Goal: Navigation & Orientation: Find specific page/section

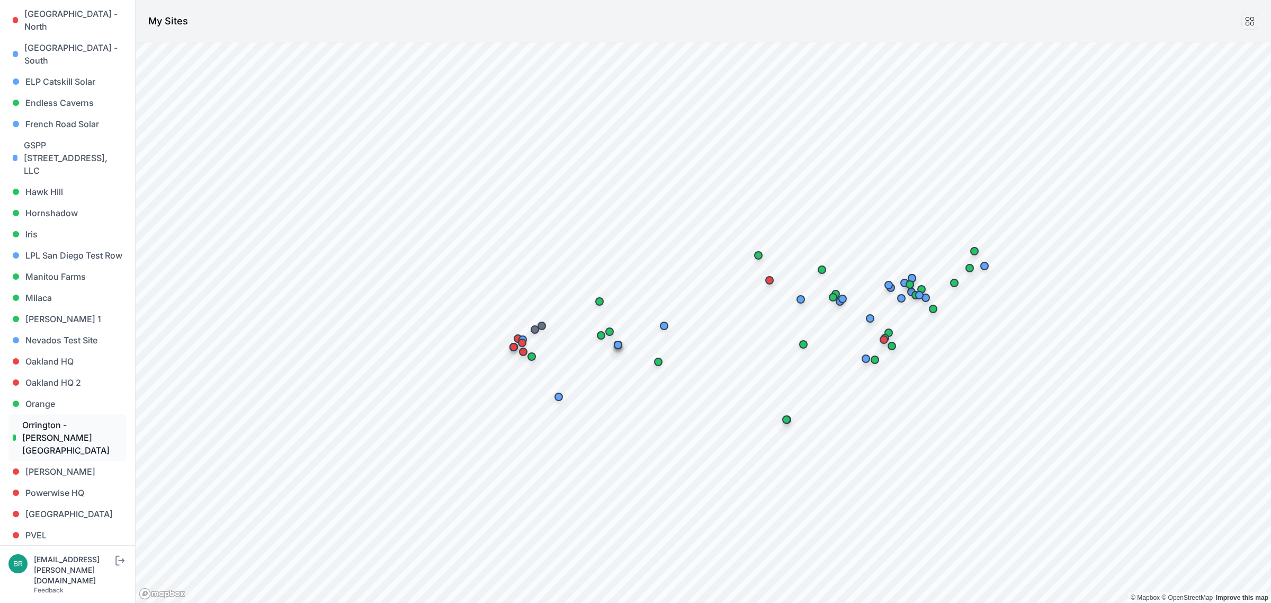
scroll to position [530, 0]
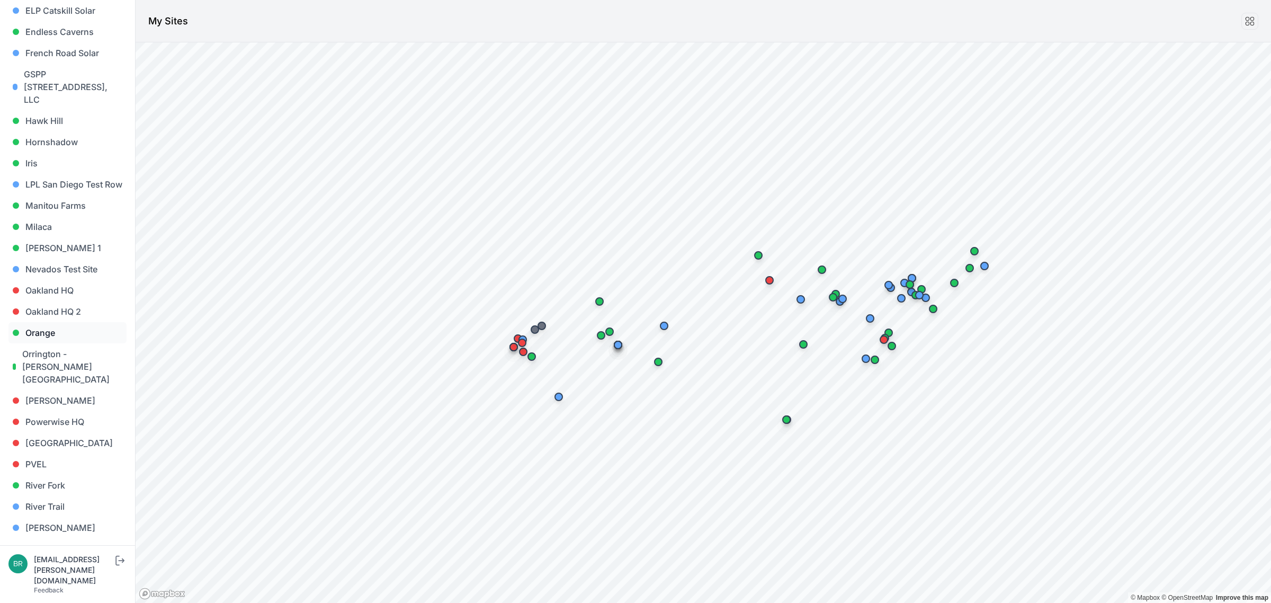
click at [51, 322] on link "Orange" at bounding box center [67, 332] width 118 height 21
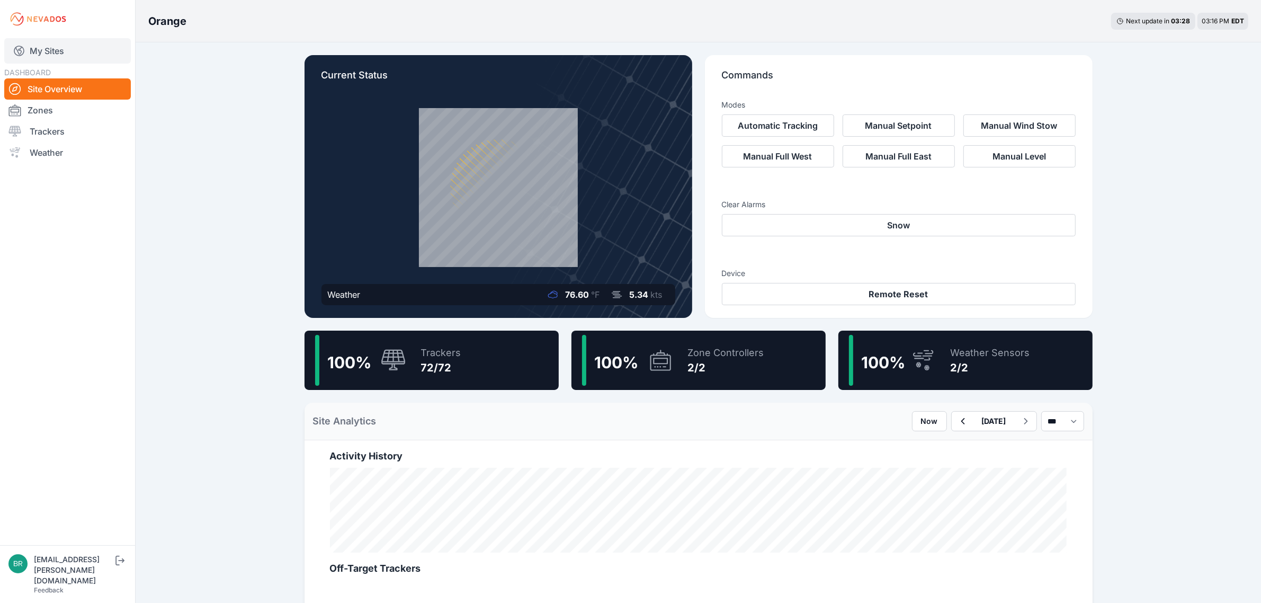
click at [101, 59] on link "My Sites" at bounding box center [67, 50] width 127 height 25
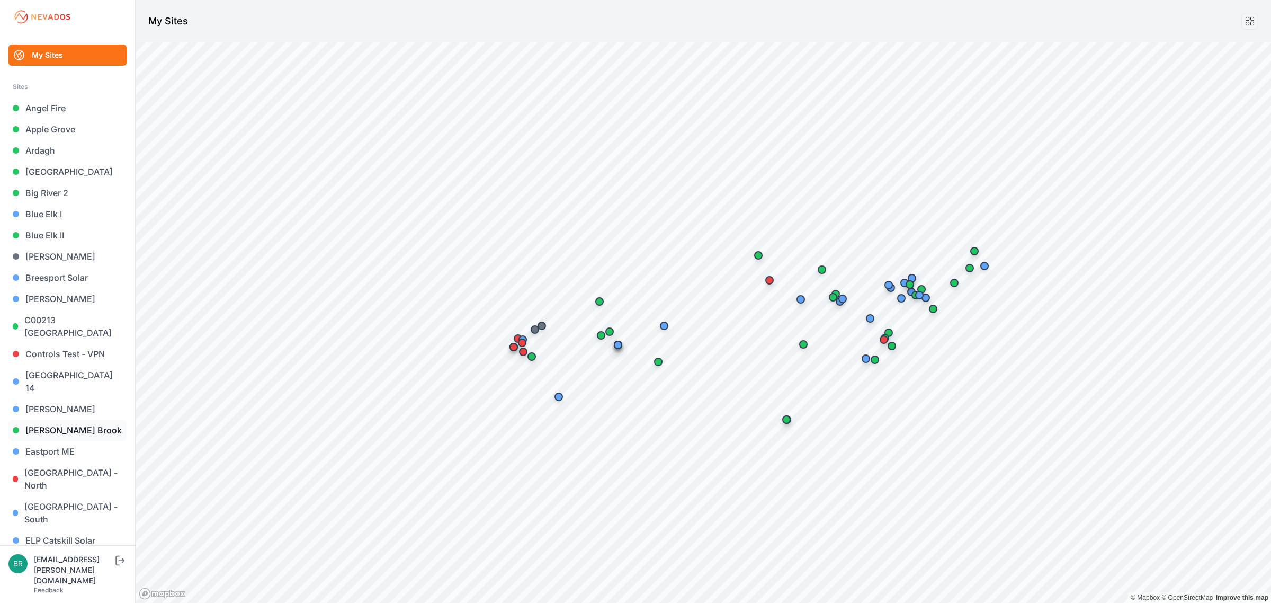
click at [38, 420] on link "[PERSON_NAME] Brook" at bounding box center [67, 430] width 118 height 21
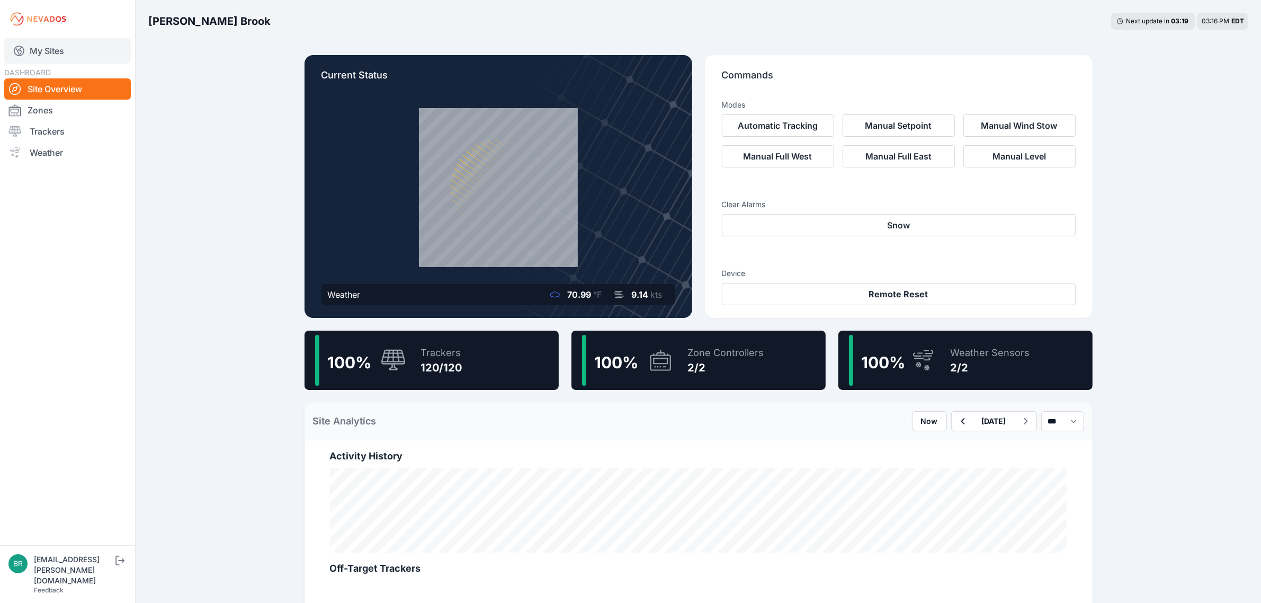
click at [84, 59] on link "My Sites" at bounding box center [67, 50] width 127 height 25
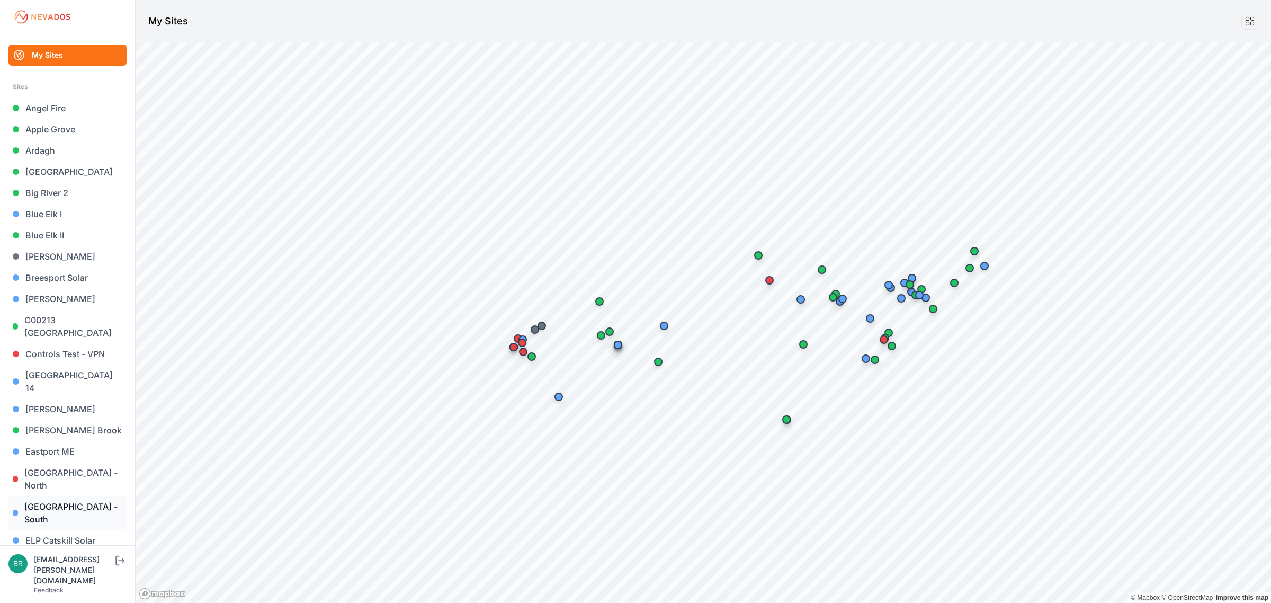
scroll to position [331, 0]
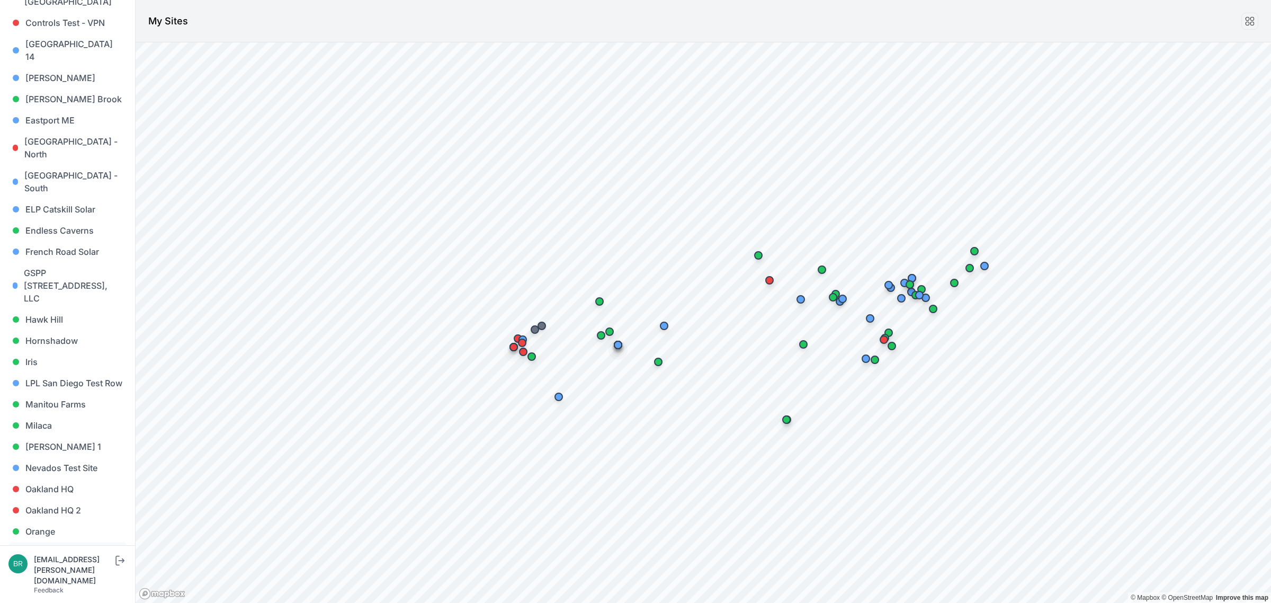
click at [61, 542] on link "Orrington - [PERSON_NAME][GEOGRAPHIC_DATA]" at bounding box center [67, 565] width 118 height 47
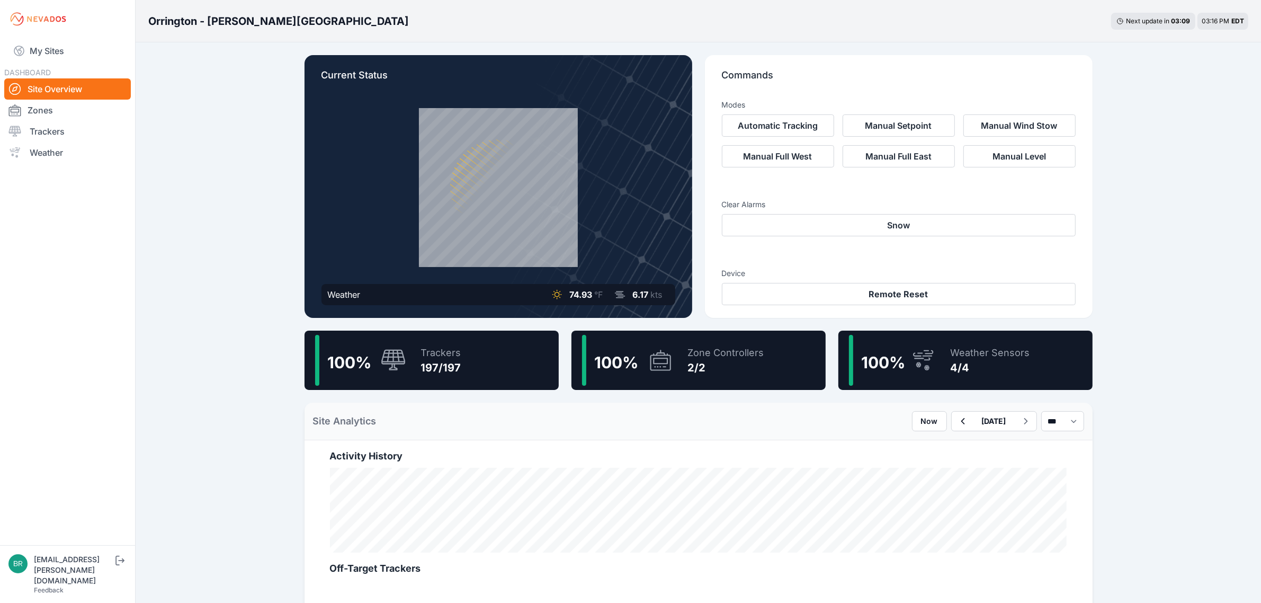
click at [47, 68] on span "DASHBOARD" at bounding box center [27, 72] width 47 height 9
click at [54, 49] on link "My Sites" at bounding box center [67, 50] width 127 height 25
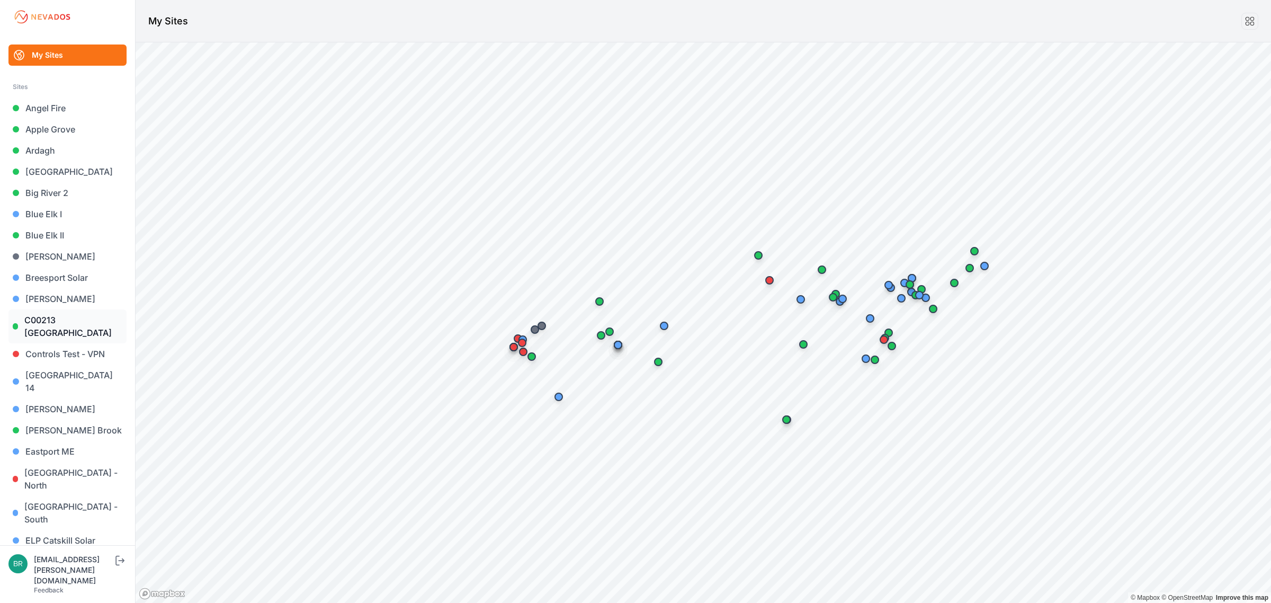
click at [75, 338] on link "C00213 [GEOGRAPHIC_DATA]" at bounding box center [67, 326] width 118 height 34
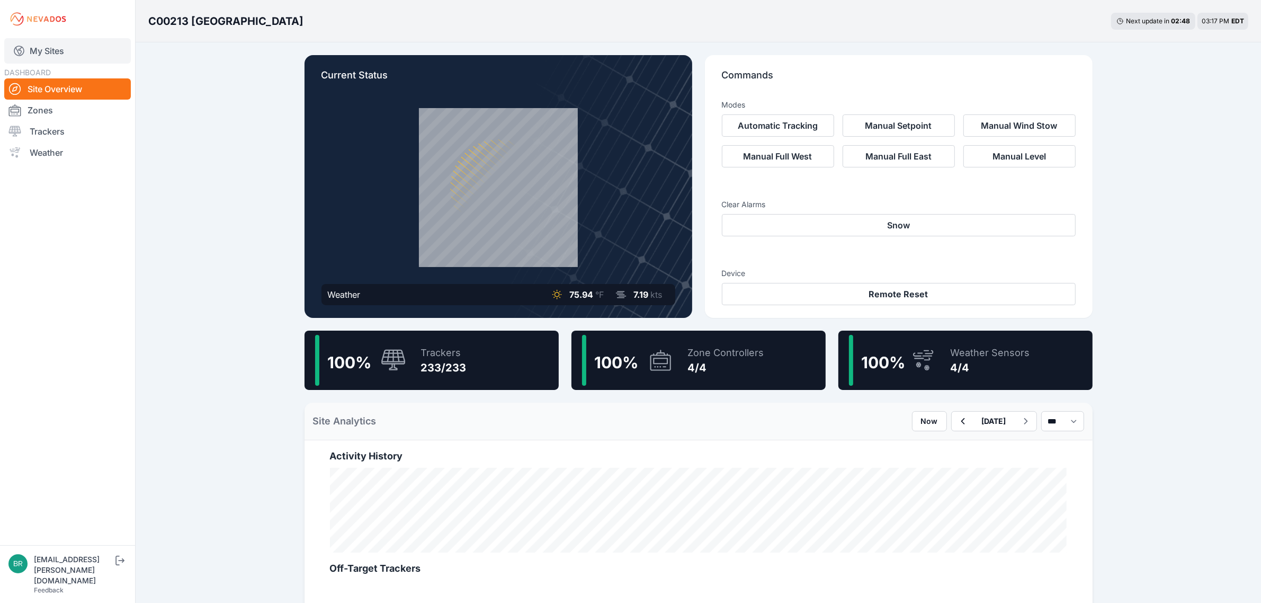
click at [65, 53] on link "My Sites" at bounding box center [67, 50] width 127 height 25
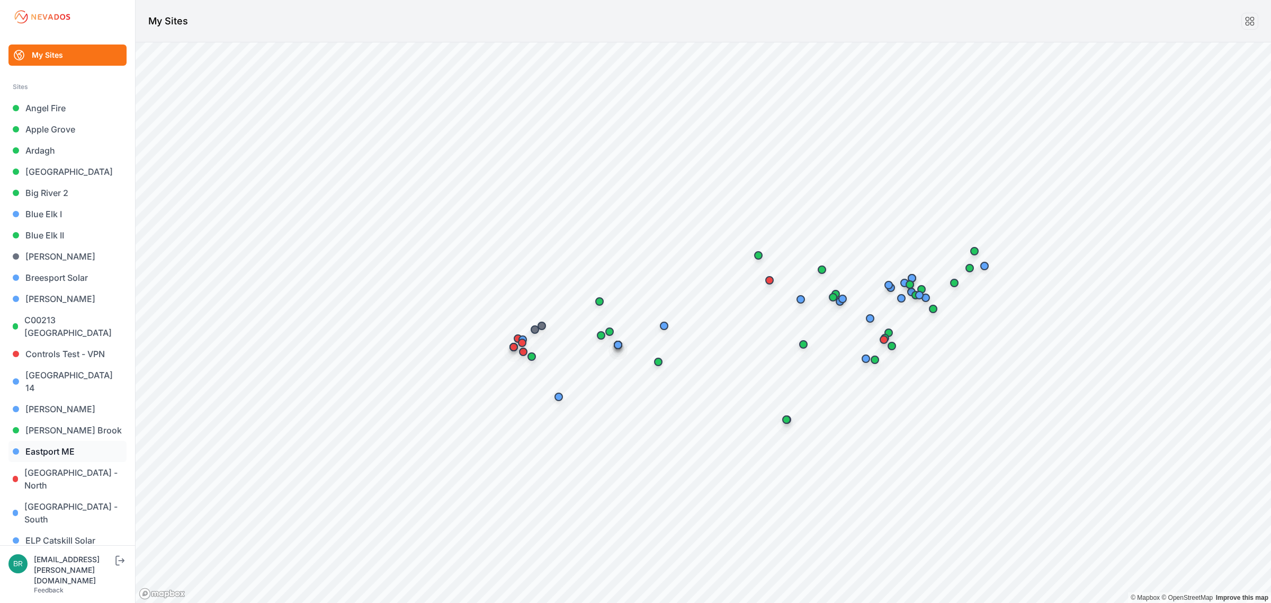
click at [59, 441] on link "Eastport ME" at bounding box center [67, 451] width 118 height 21
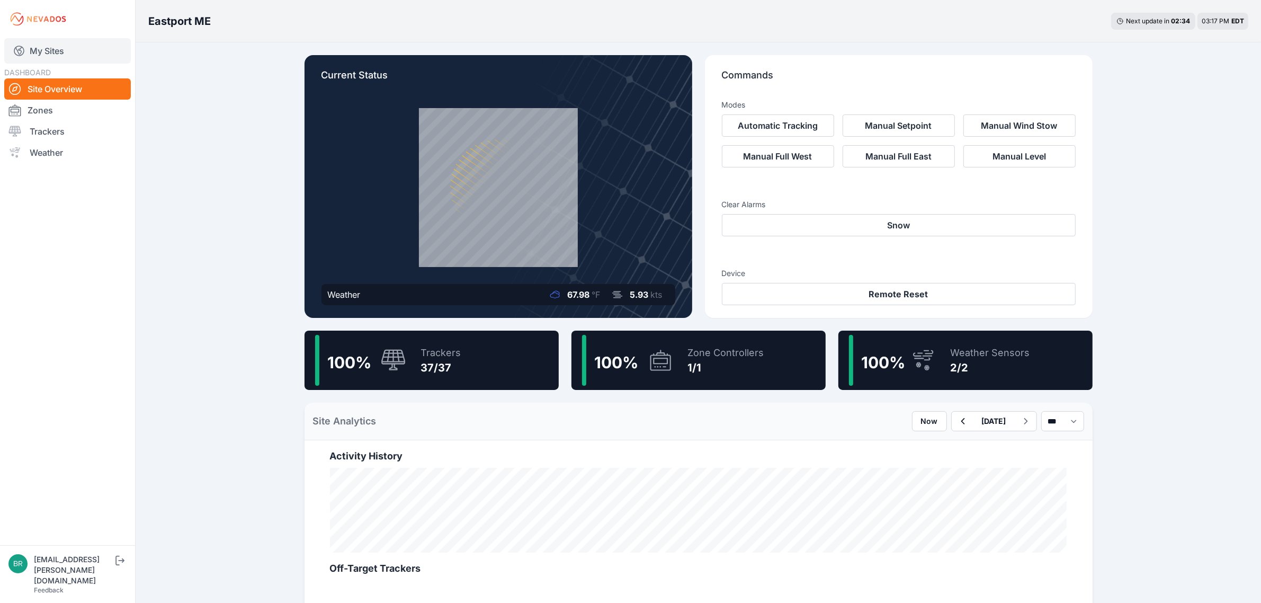
click at [67, 48] on link "My Sites" at bounding box center [67, 50] width 127 height 25
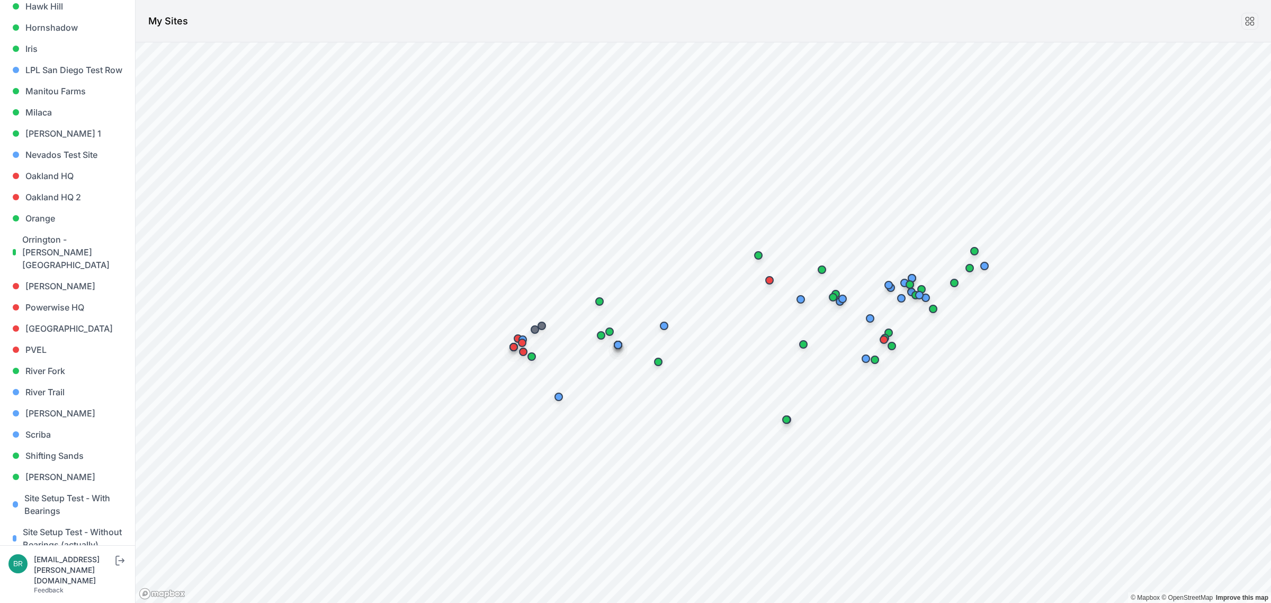
scroll to position [903, 0]
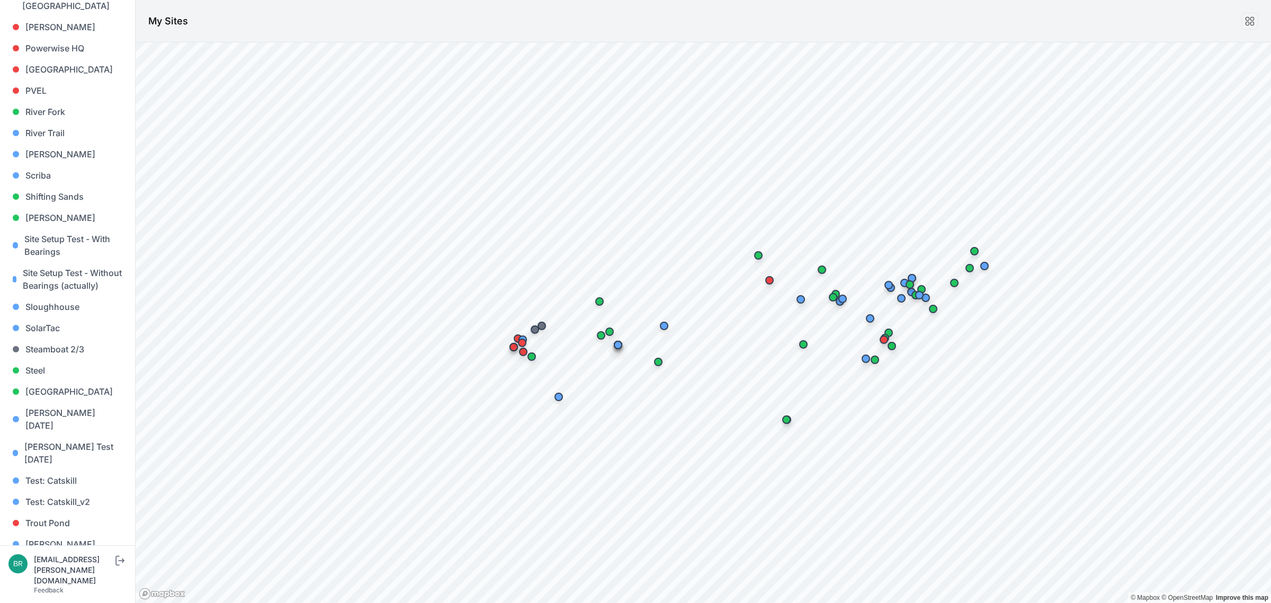
click at [36, 576] on link "[PERSON_NAME] [PERSON_NAME]" at bounding box center [67, 593] width 118 height 34
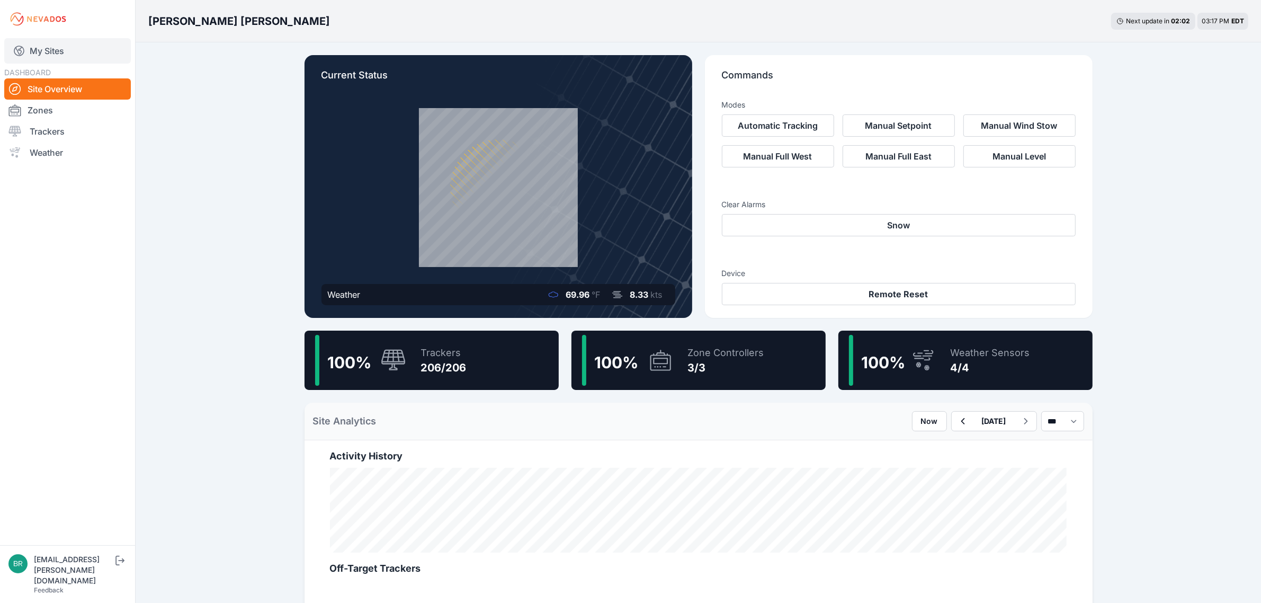
click at [84, 54] on link "My Sites" at bounding box center [67, 50] width 127 height 25
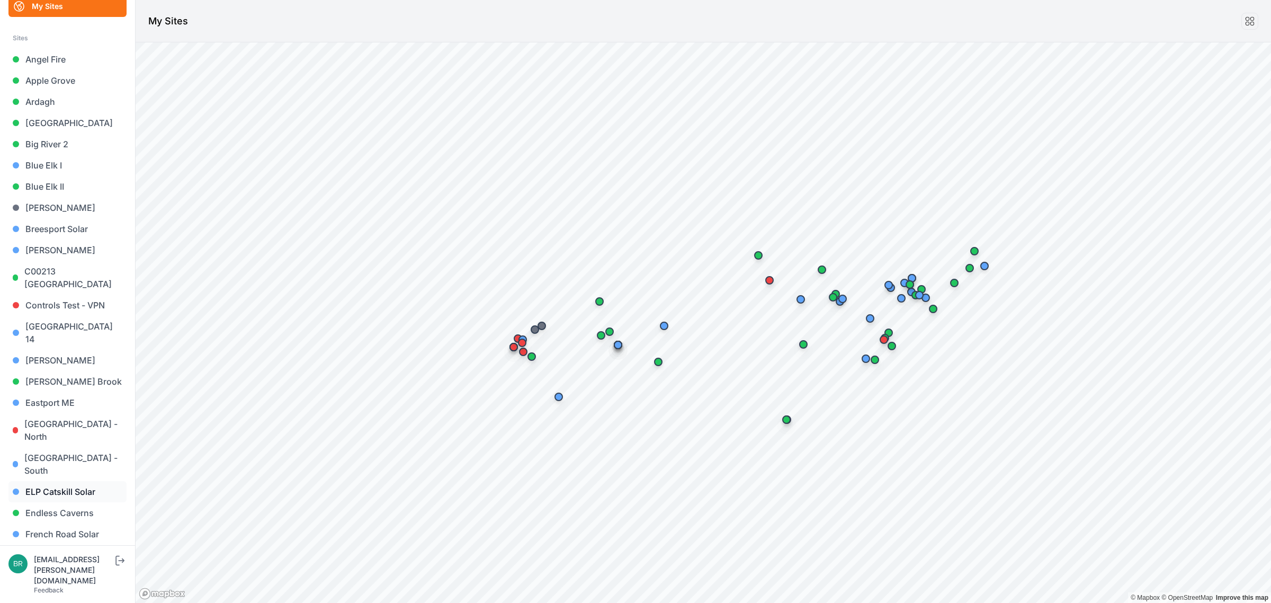
scroll to position [132, 0]
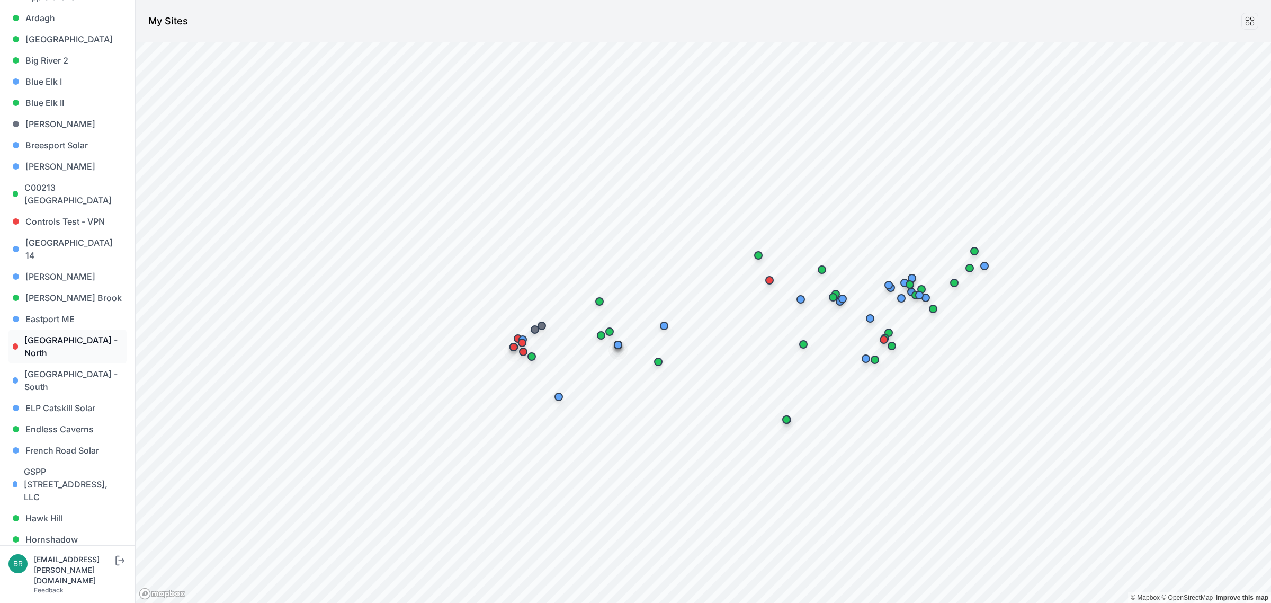
click at [77, 330] on link "[GEOGRAPHIC_DATA] - North" at bounding box center [67, 347] width 118 height 34
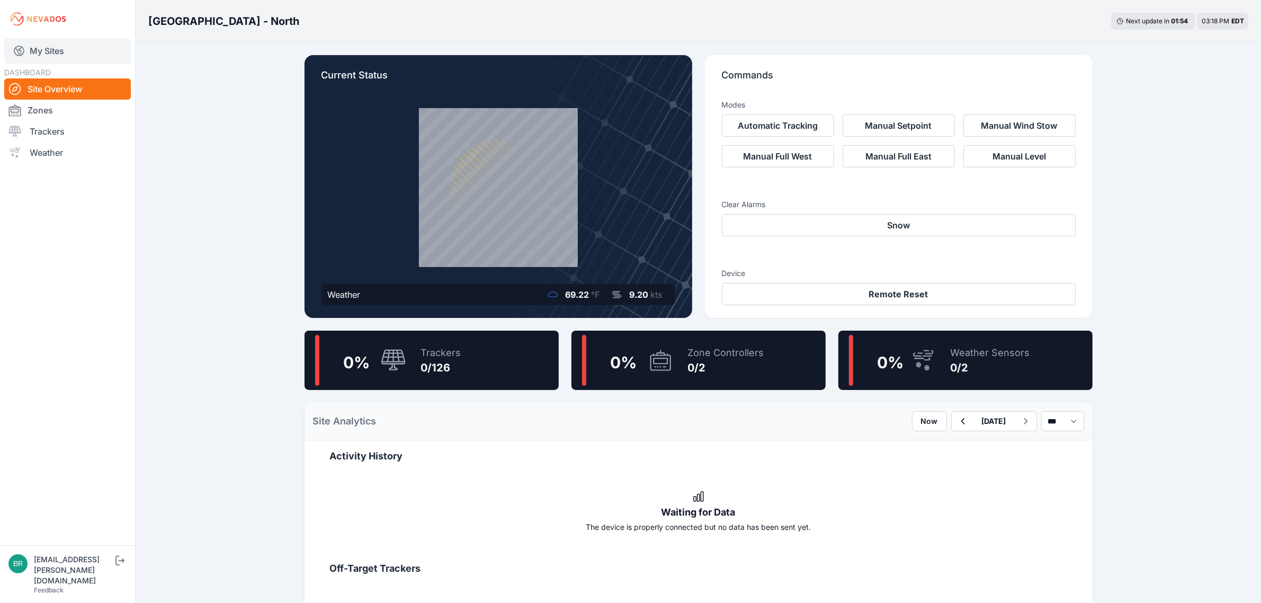
click at [83, 54] on link "My Sites" at bounding box center [67, 50] width 127 height 25
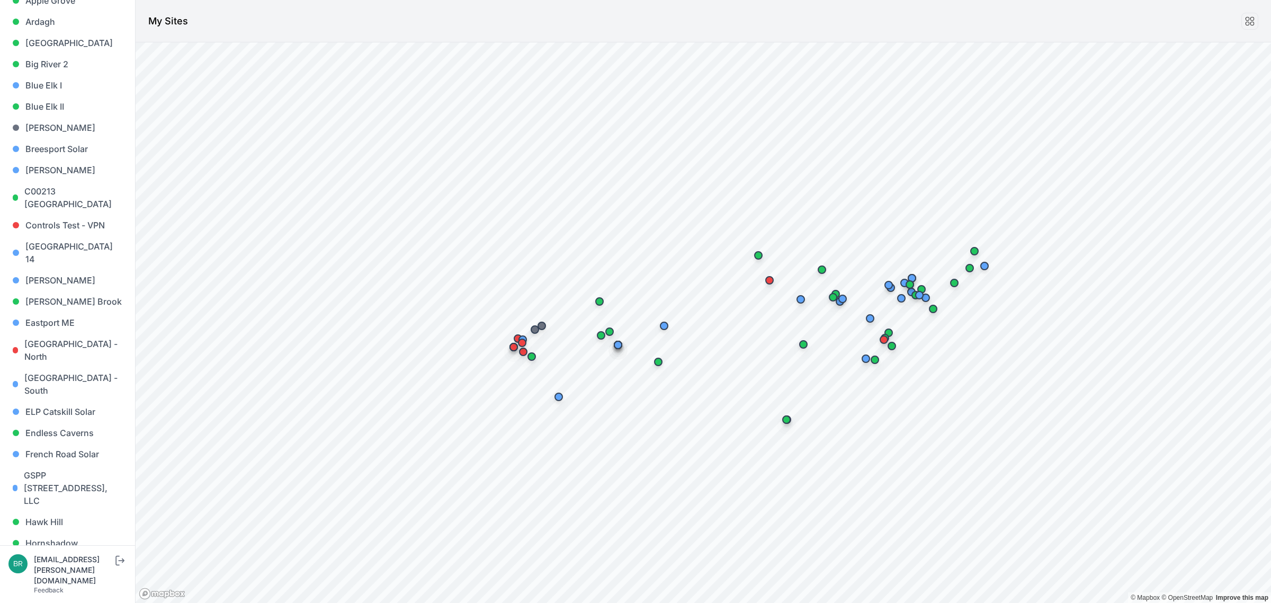
scroll to position [397, 0]
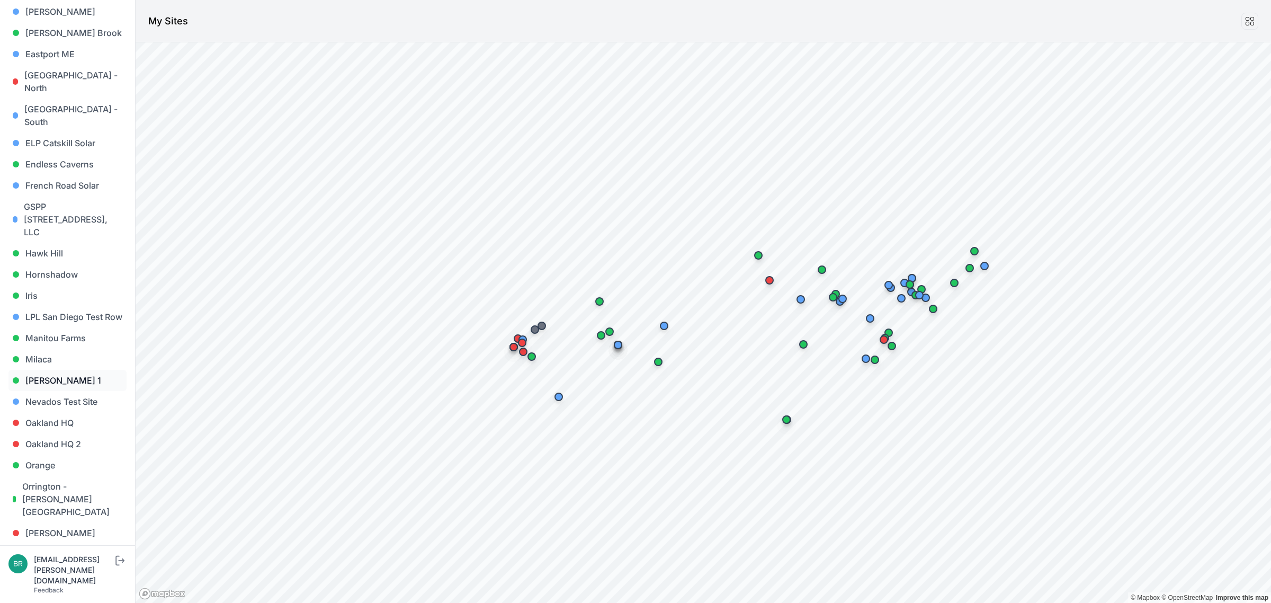
click at [77, 370] on link "[PERSON_NAME] 1" at bounding box center [67, 380] width 118 height 21
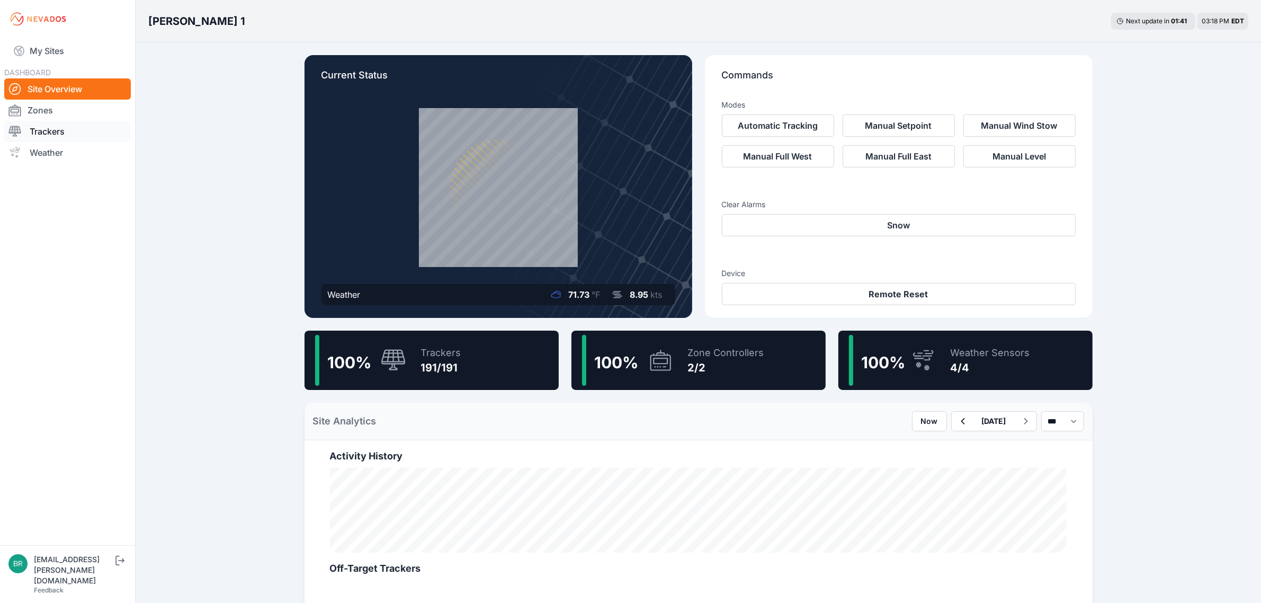
drag, startPoint x: 189, startPoint y: 17, endPoint x: 33, endPoint y: 128, distance: 191.8
click at [189, 20] on h3 "[PERSON_NAME] 1" at bounding box center [196, 21] width 97 height 15
click at [70, 48] on link "My Sites" at bounding box center [67, 50] width 127 height 25
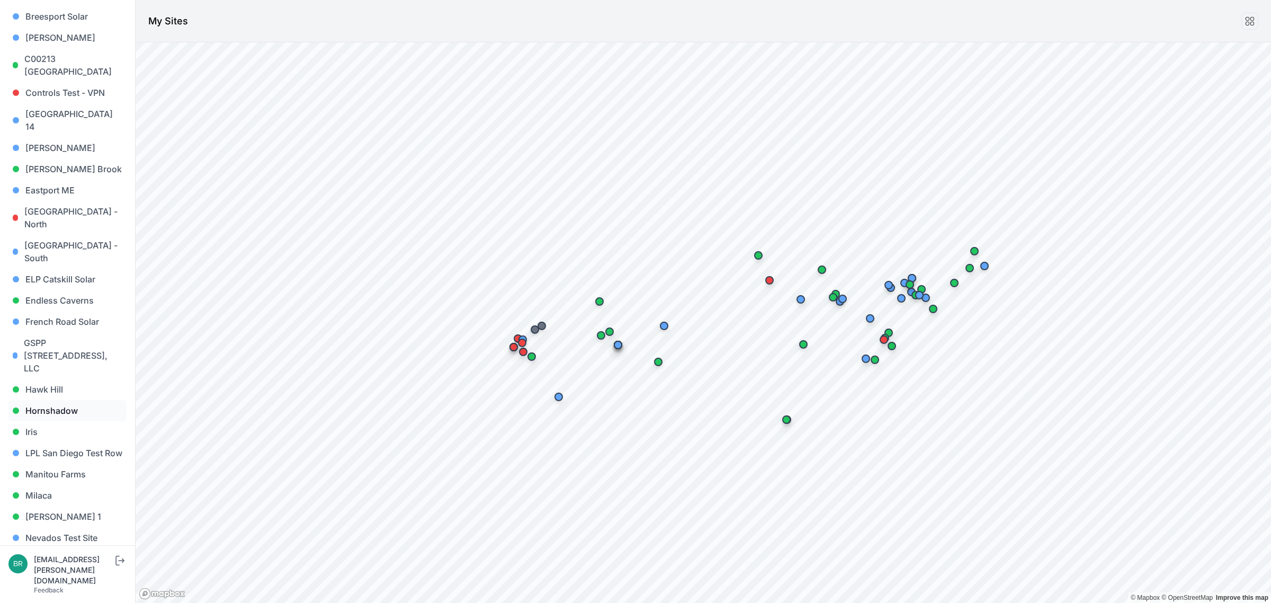
scroll to position [265, 0]
click at [78, 375] on link "Hawk Hill" at bounding box center [67, 385] width 118 height 21
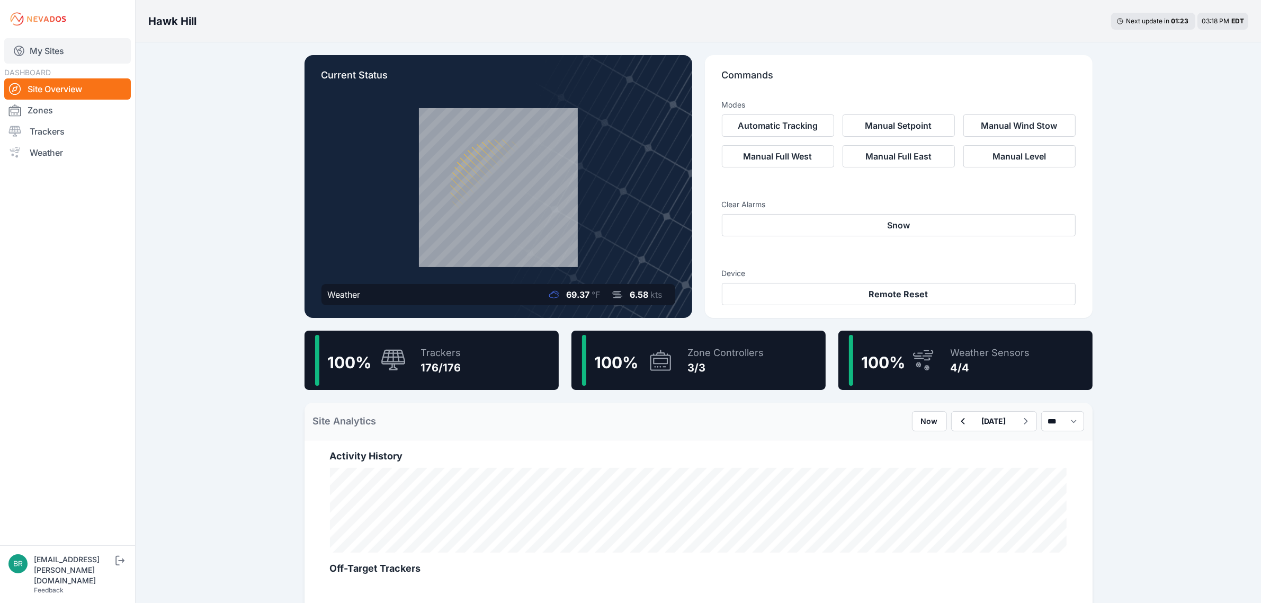
click at [87, 41] on link "My Sites" at bounding box center [67, 50] width 127 height 25
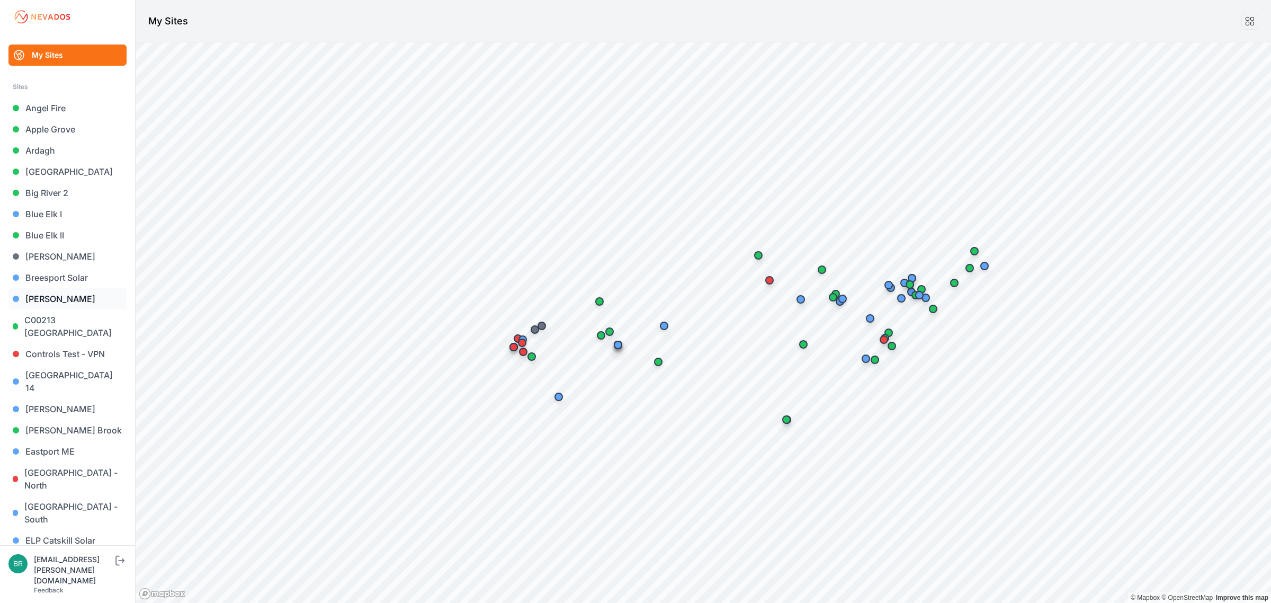
click at [70, 298] on link "[PERSON_NAME]" at bounding box center [67, 298] width 118 height 21
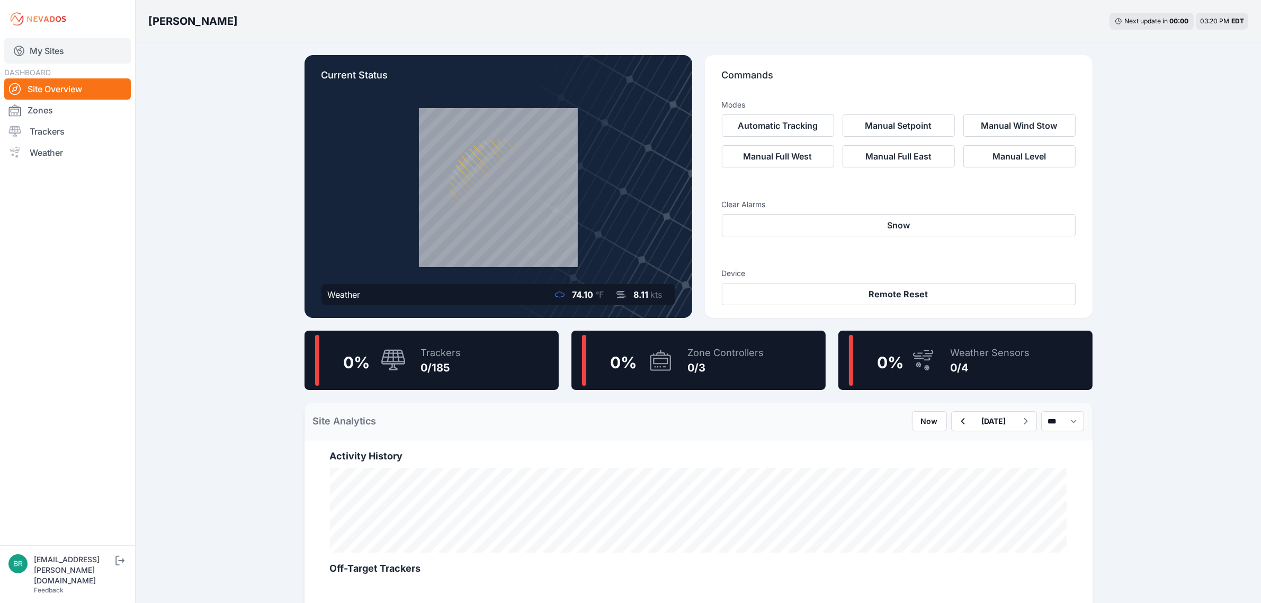
click at [78, 47] on link "My Sites" at bounding box center [67, 50] width 127 height 25
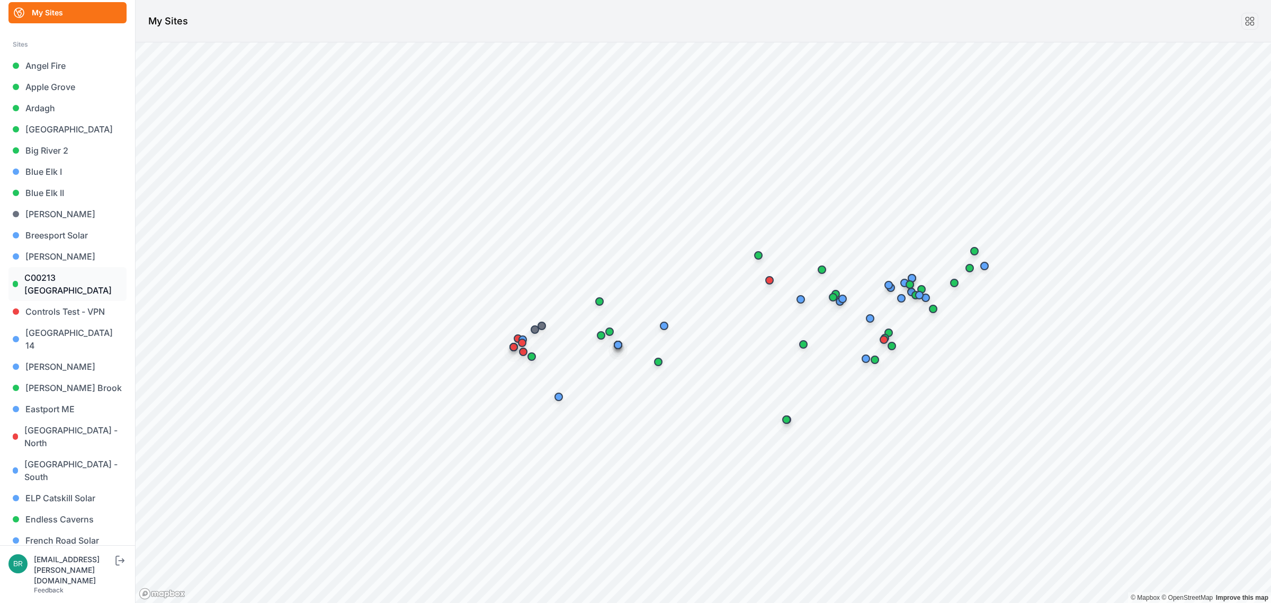
scroll to position [66, 0]
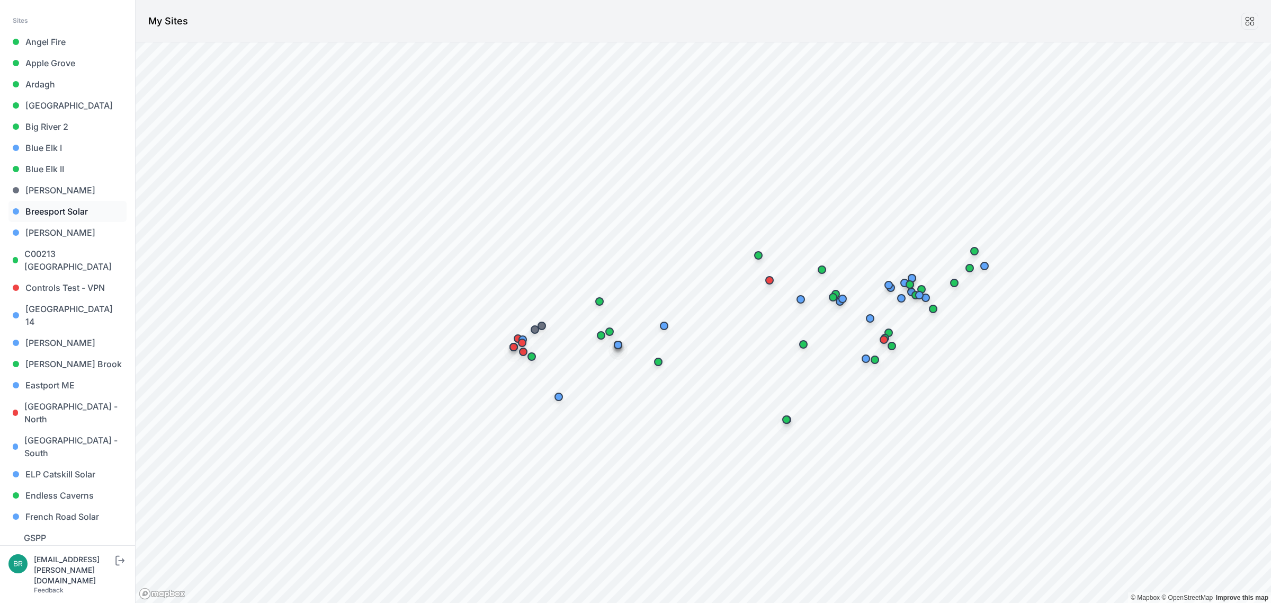
click at [76, 215] on link "Breesport Solar" at bounding box center [67, 211] width 118 height 21
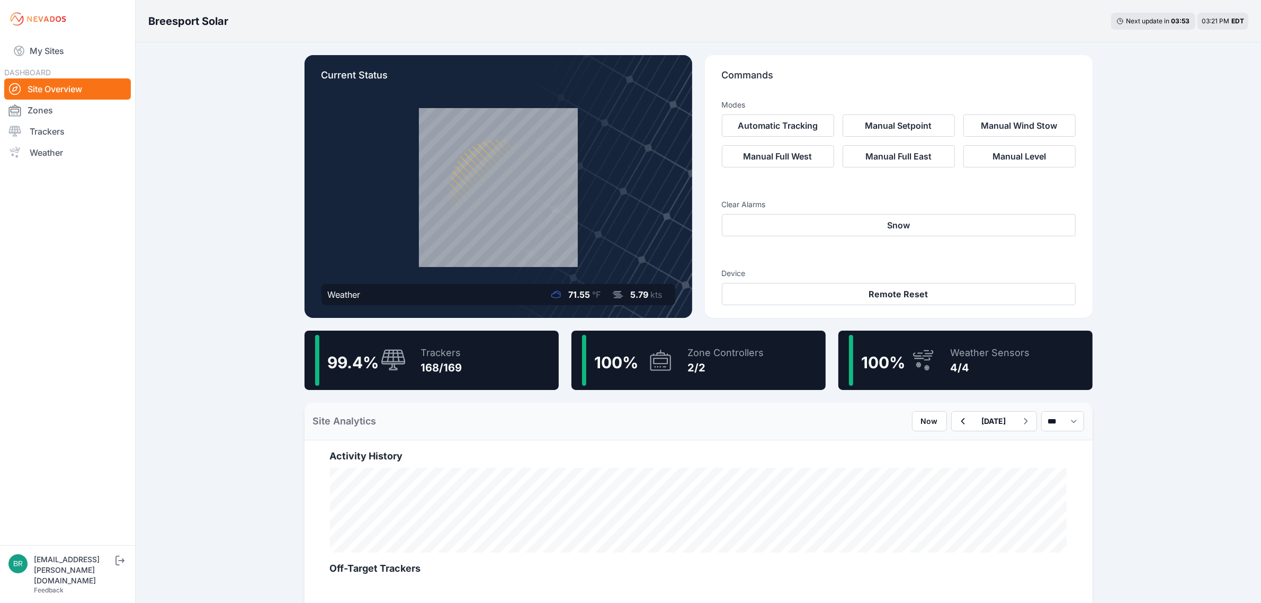
click at [449, 386] on div "99.4 % Trackers 168/169" at bounding box center [432, 360] width 254 height 59
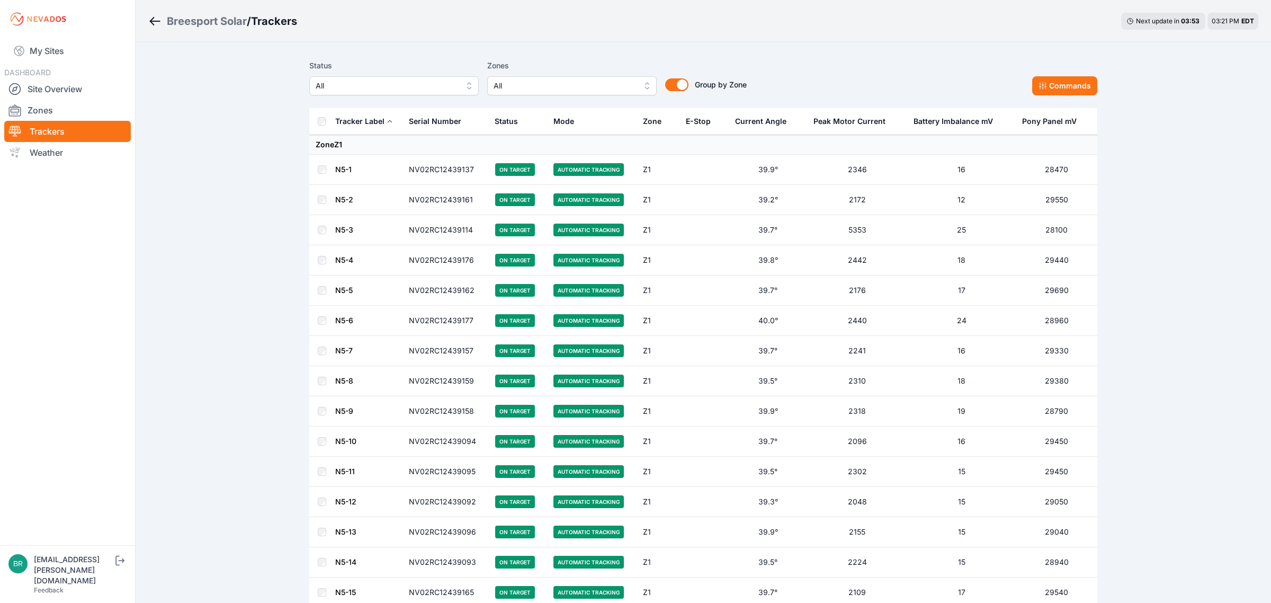
click at [383, 78] on button "All" at bounding box center [394, 85] width 170 height 19
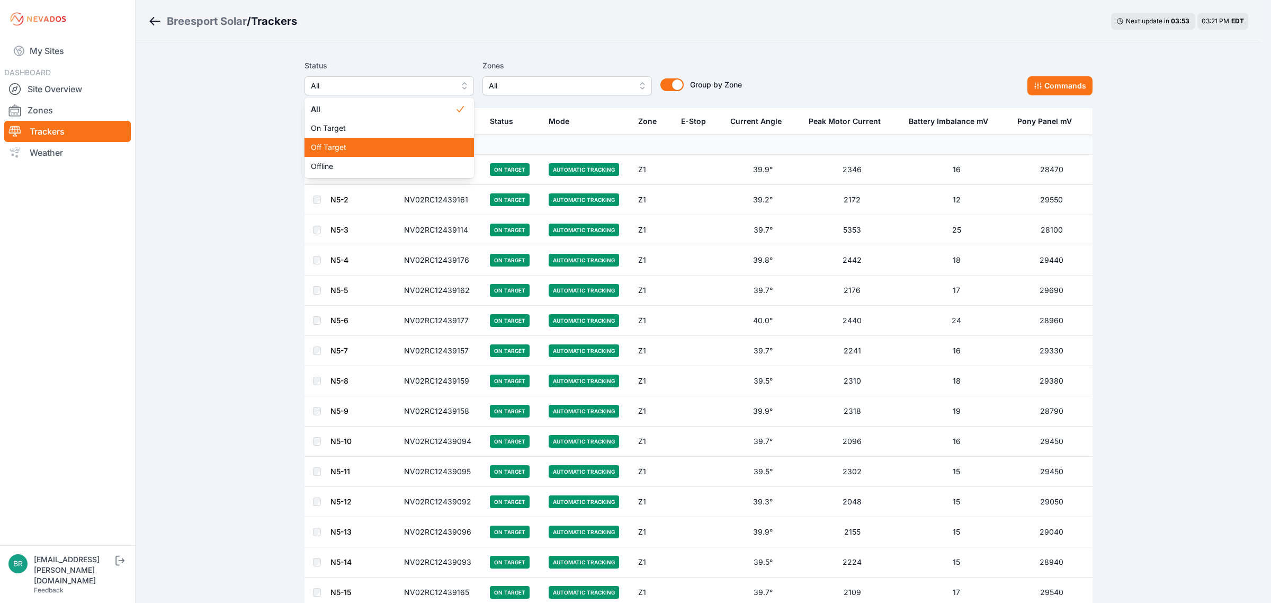
click at [374, 144] on span "Off Target" at bounding box center [383, 147] width 144 height 11
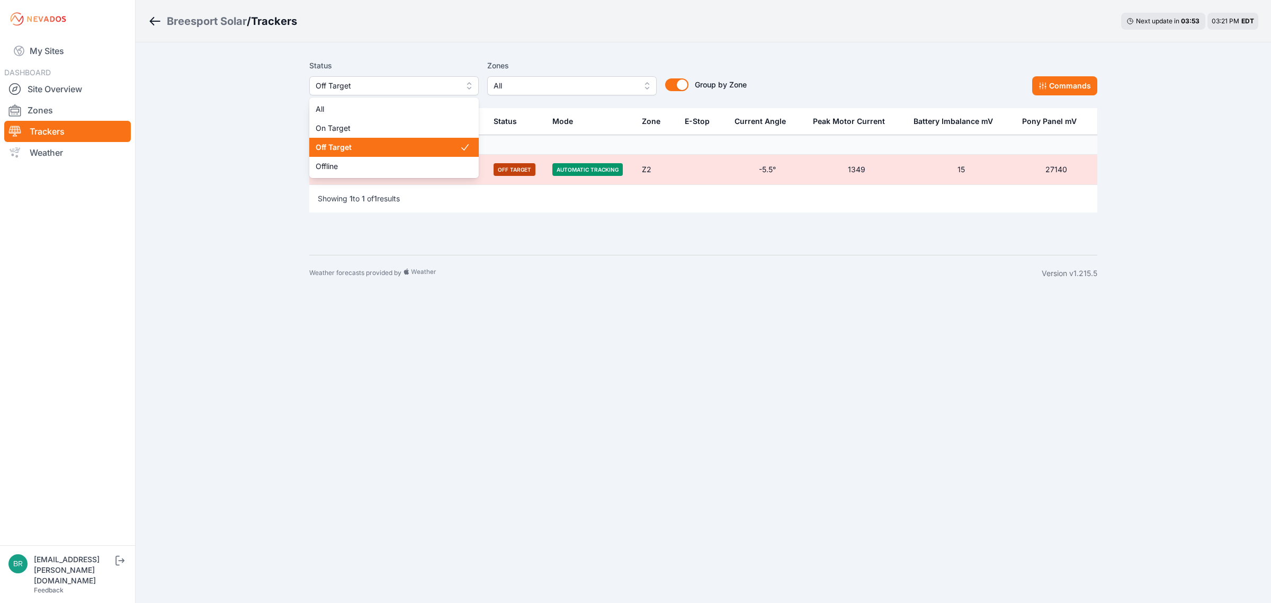
click at [395, 85] on span "Off Target" at bounding box center [387, 85] width 142 height 13
click at [61, 53] on div "Breesport Solar / Trackers Next update in 03 : 51 03:21 PM EDT Status Off Targe…" at bounding box center [635, 145] width 1271 height 291
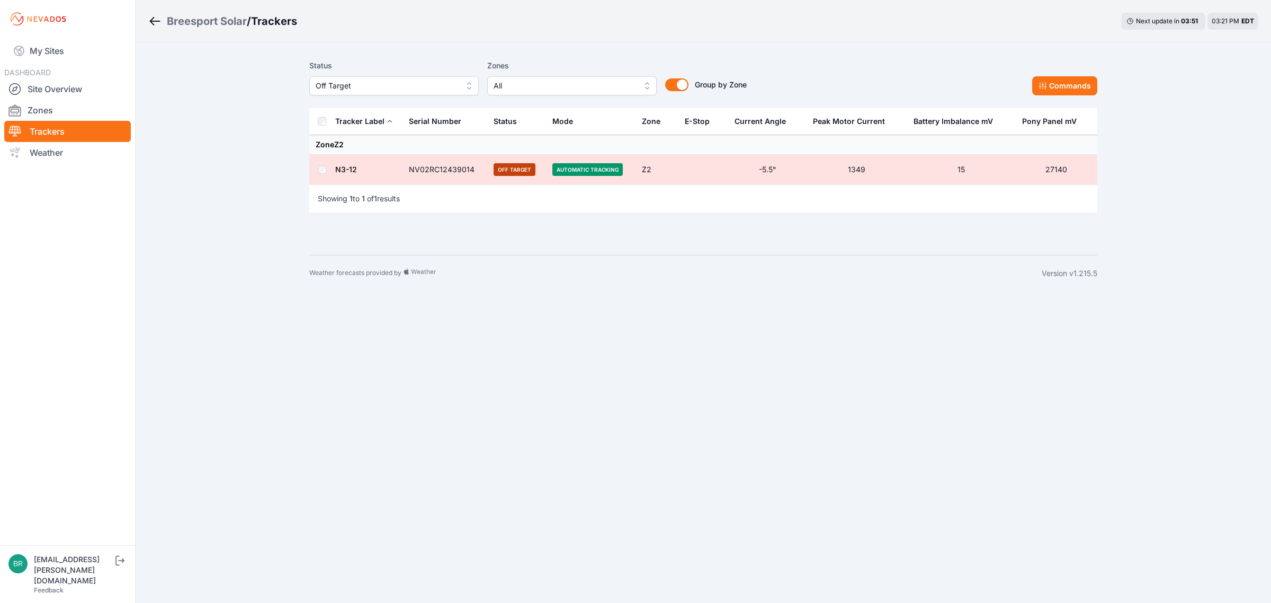
click at [61, 53] on link "My Sites" at bounding box center [67, 50] width 127 height 25
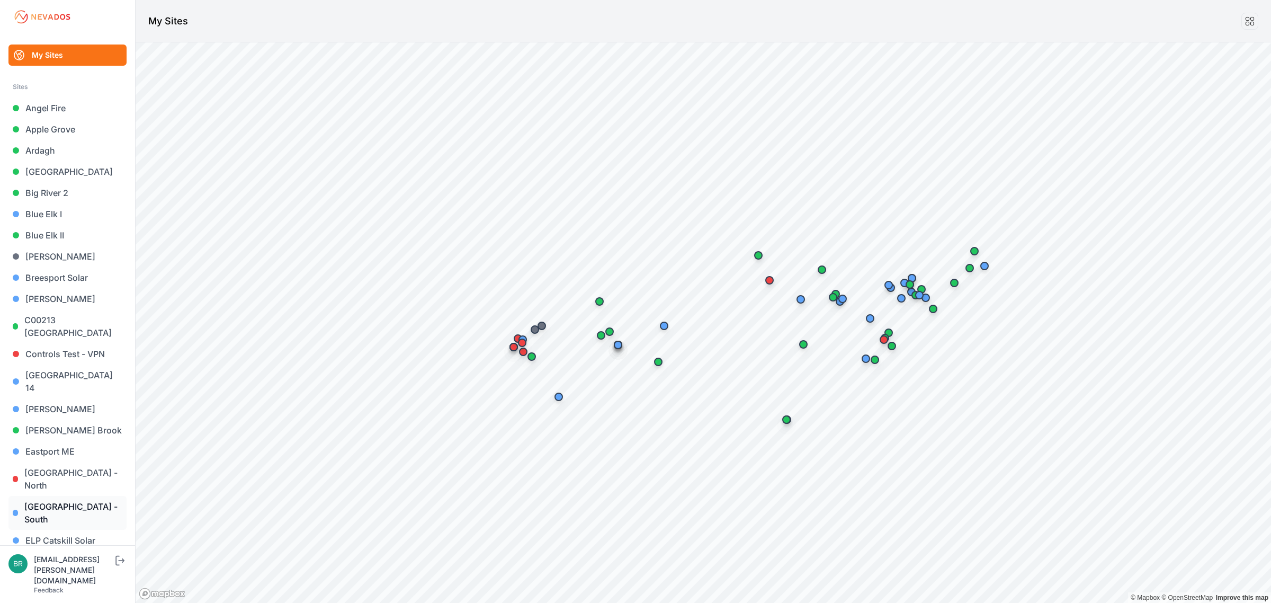
click at [72, 496] on link "[GEOGRAPHIC_DATA] - South" at bounding box center [67, 513] width 118 height 34
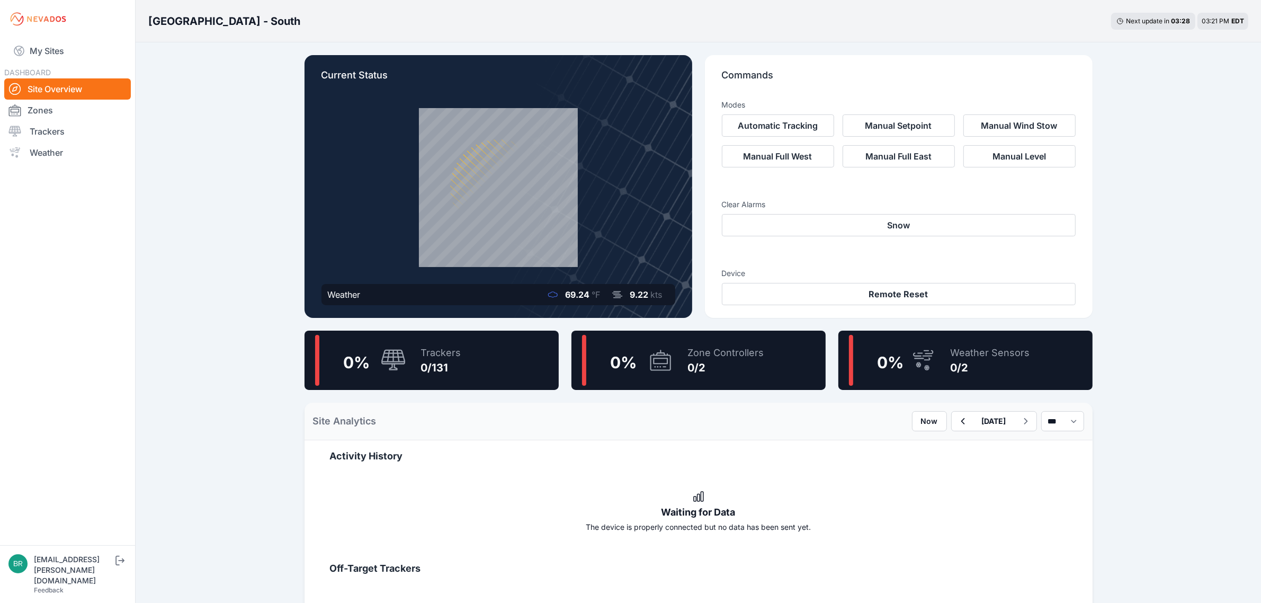
click at [52, 66] on div "DASHBOARD Site Overview Zones Trackers Weather" at bounding box center [67, 114] width 127 height 97
click at [58, 51] on link "My Sites" at bounding box center [67, 50] width 127 height 25
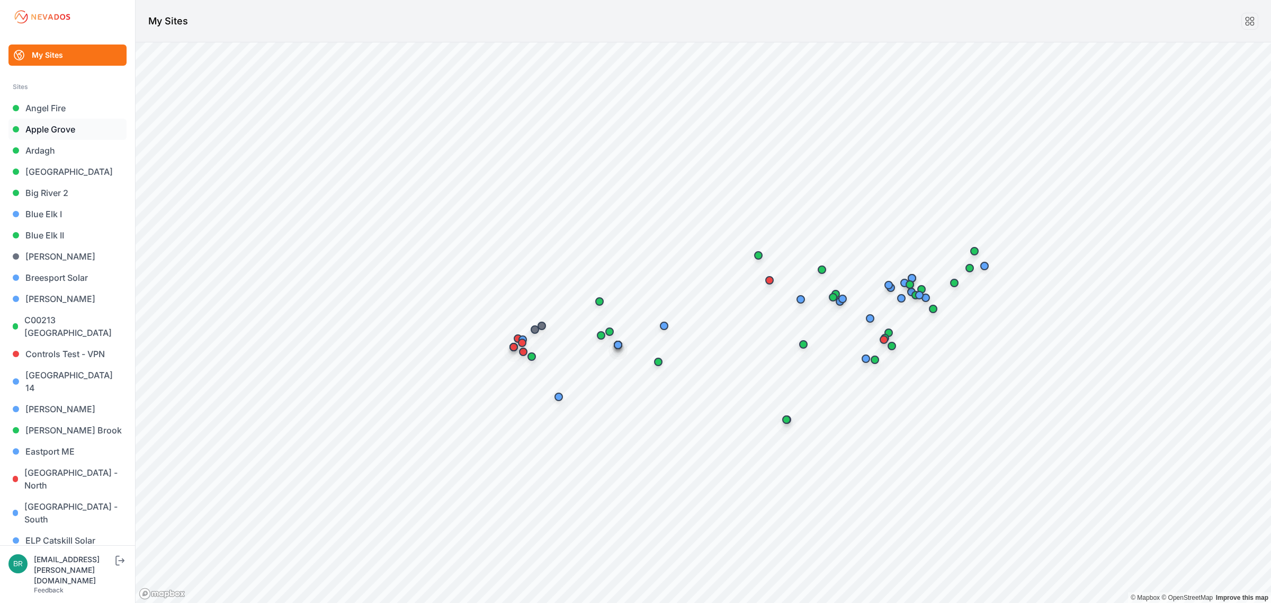
click at [50, 123] on link "Apple Grove" at bounding box center [67, 129] width 118 height 21
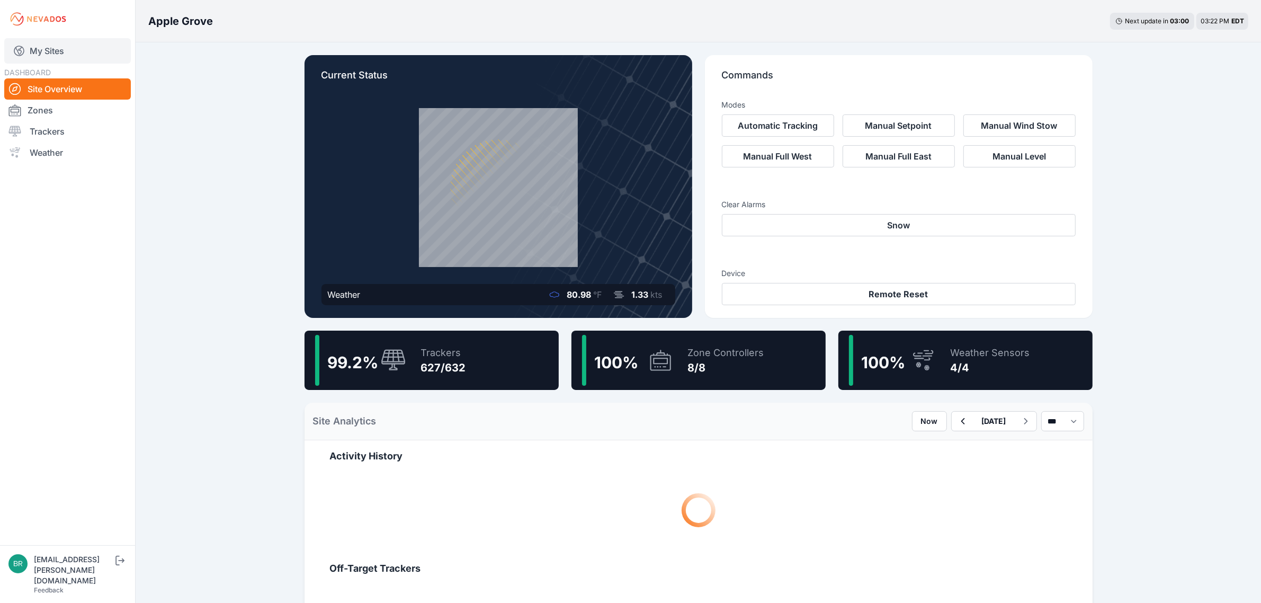
click at [70, 57] on link "My Sites" at bounding box center [67, 50] width 127 height 25
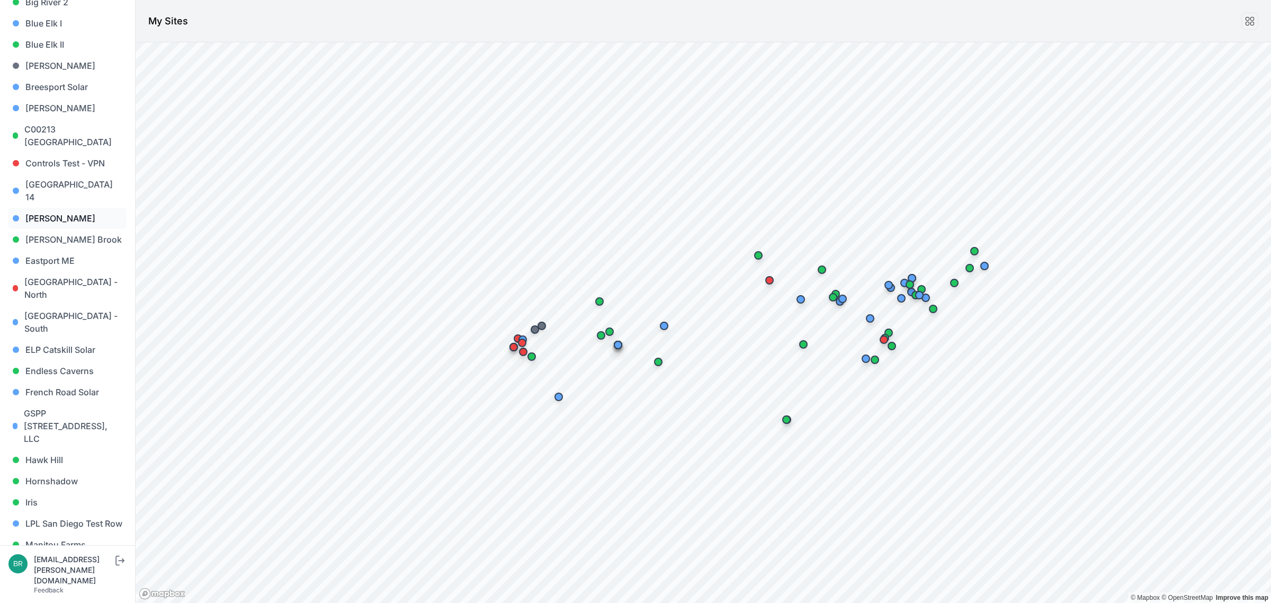
scroll to position [199, 0]
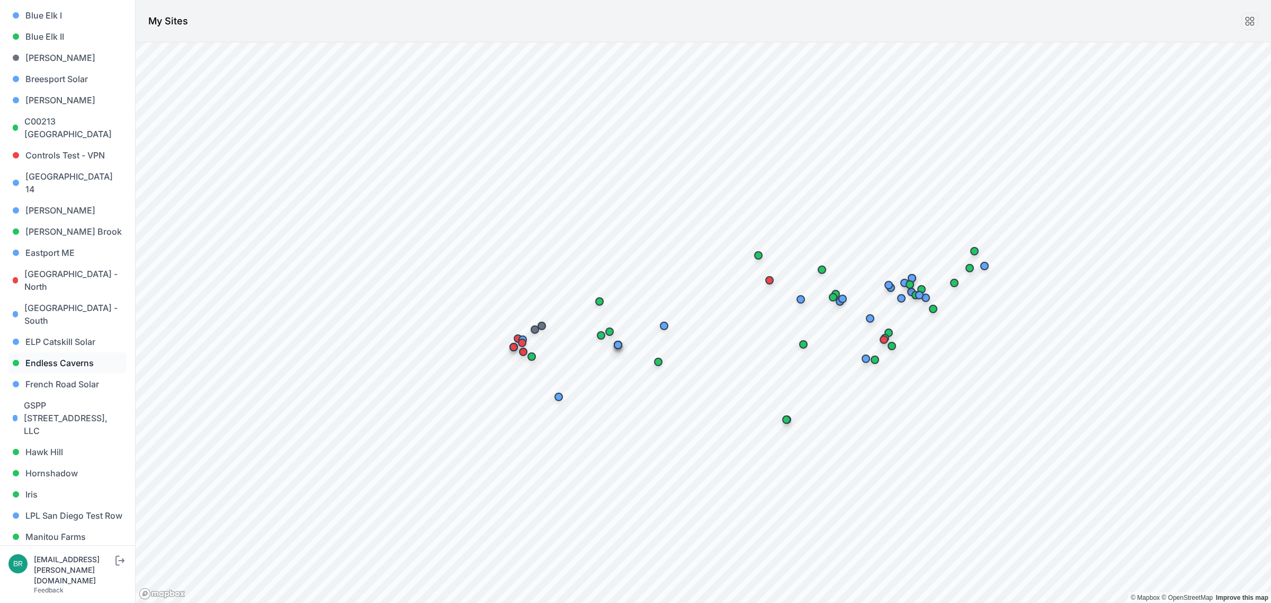
click at [65, 352] on link "Endless Caverns" at bounding box center [67, 362] width 118 height 21
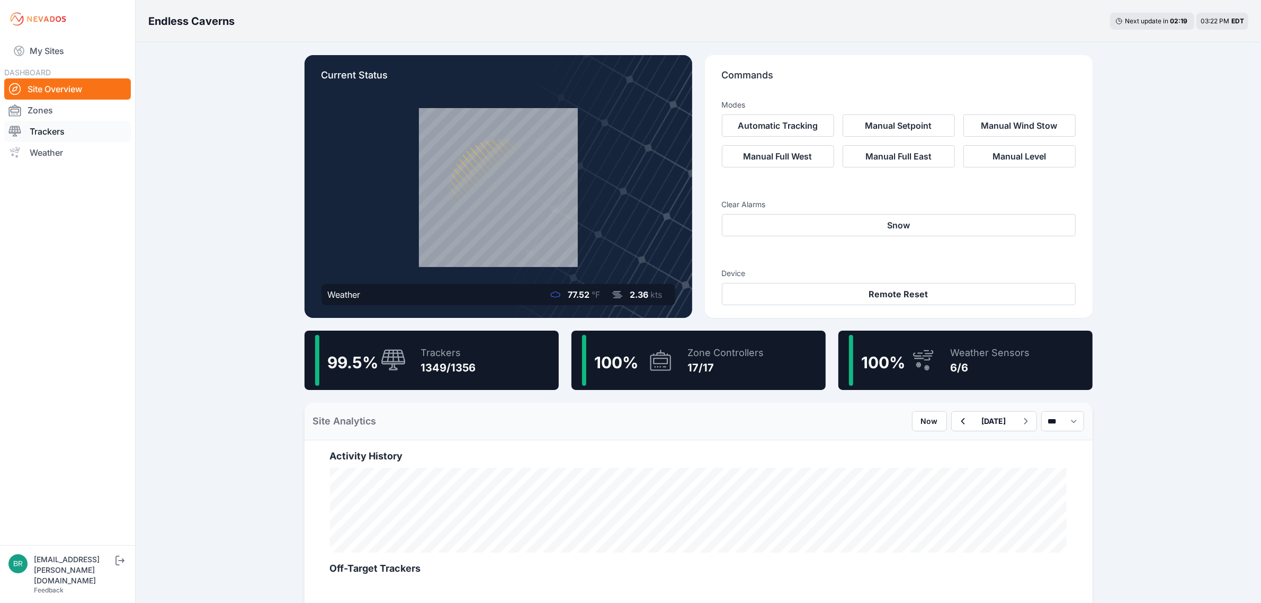
drag, startPoint x: 70, startPoint y: 51, endPoint x: 25, endPoint y: 132, distance: 92.7
click at [70, 51] on link "My Sites" at bounding box center [67, 50] width 127 height 25
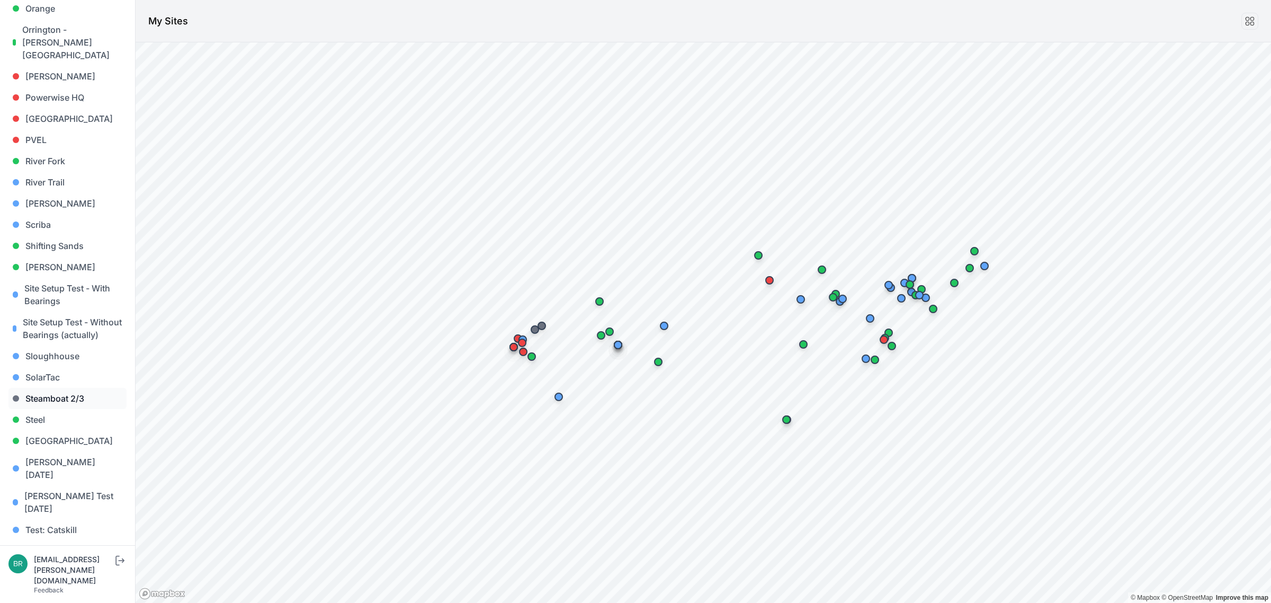
scroll to position [861, 0]
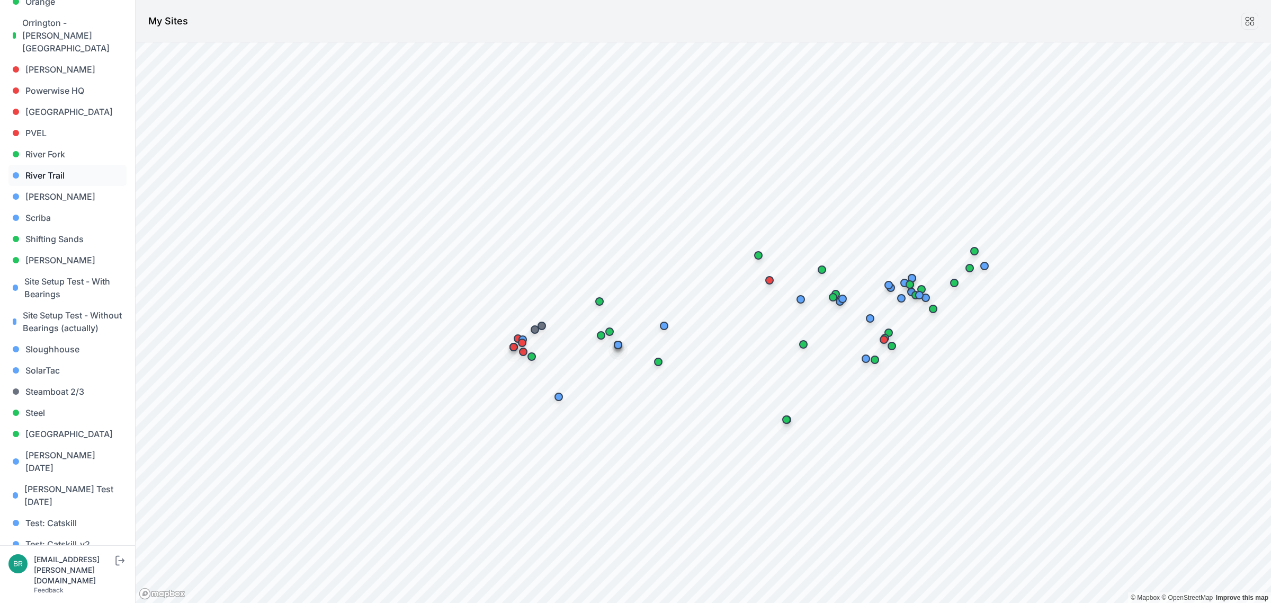
click at [64, 165] on link "River Trail" at bounding box center [67, 175] width 118 height 21
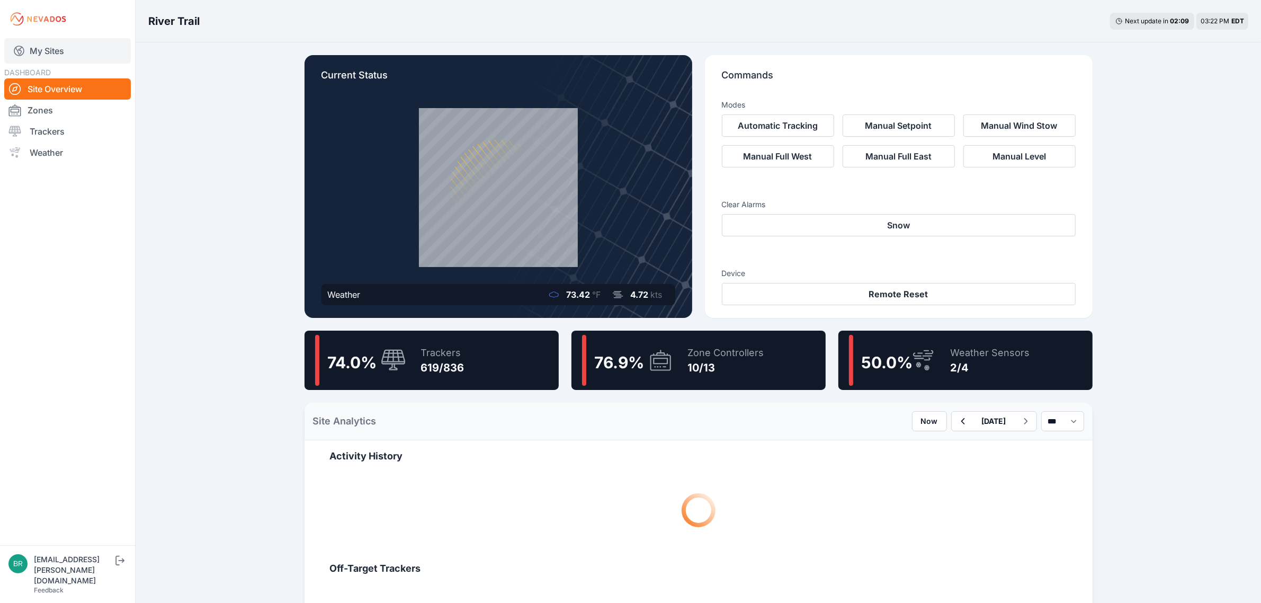
click at [38, 53] on link "My Sites" at bounding box center [67, 50] width 127 height 25
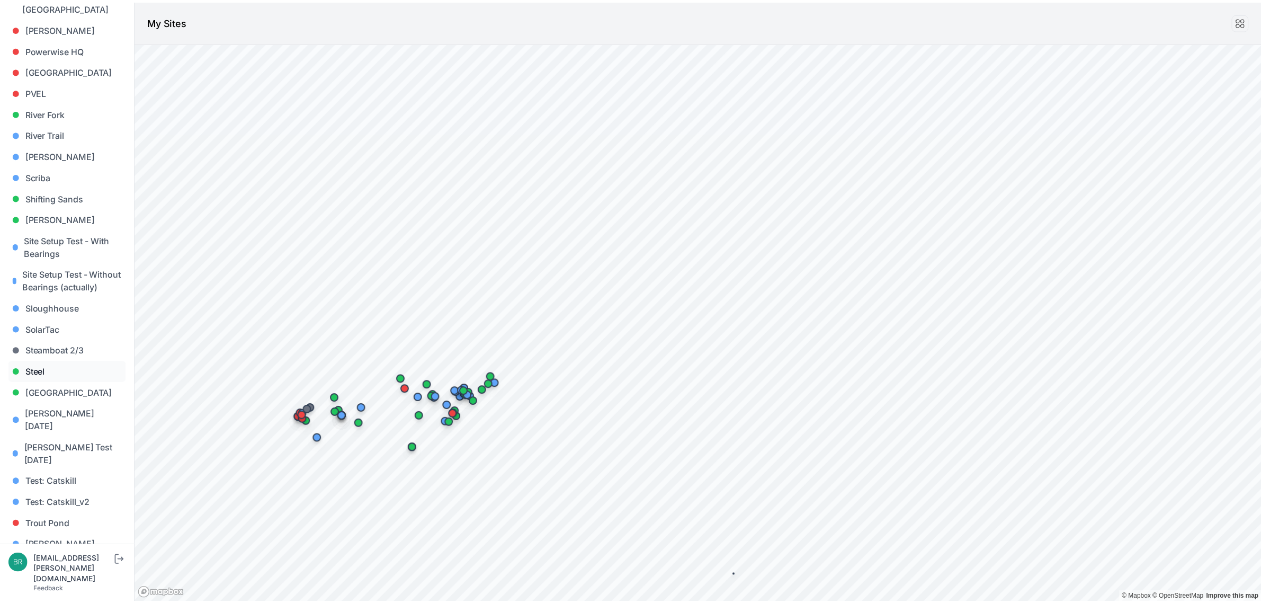
scroll to position [903, 0]
click at [78, 186] on link "Shifting Sands" at bounding box center [67, 196] width 118 height 21
